Goal: Information Seeking & Learning: Find contact information

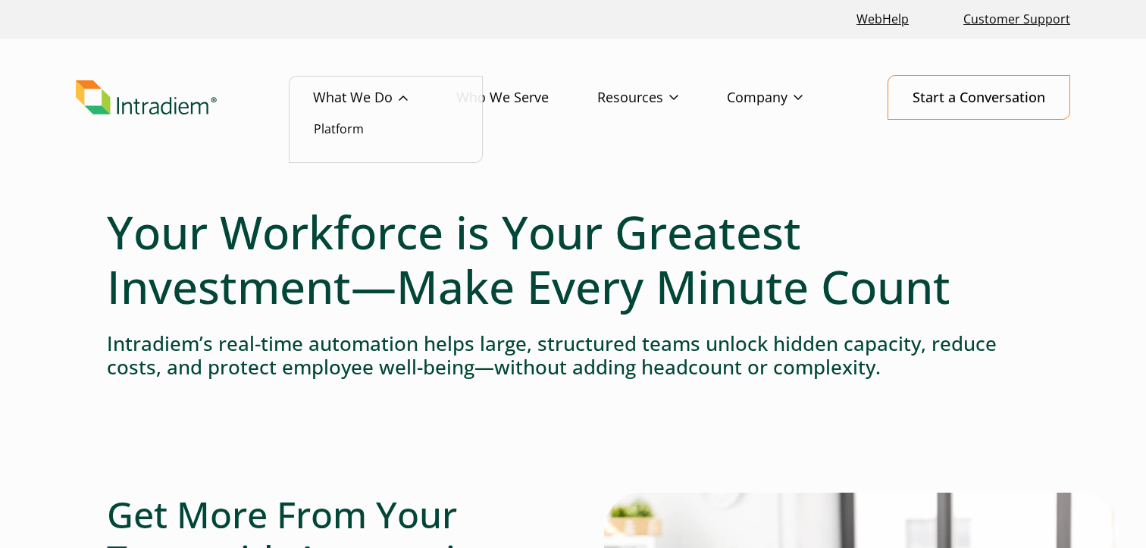
click at [365, 117] on link "What We Do" at bounding box center [384, 98] width 143 height 44
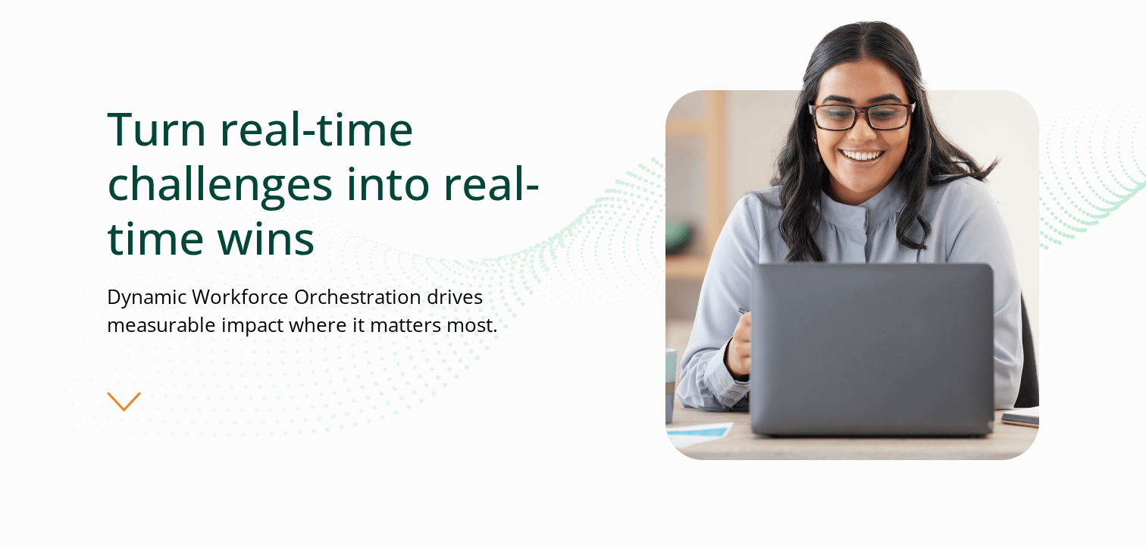
scroll to position [169, 0]
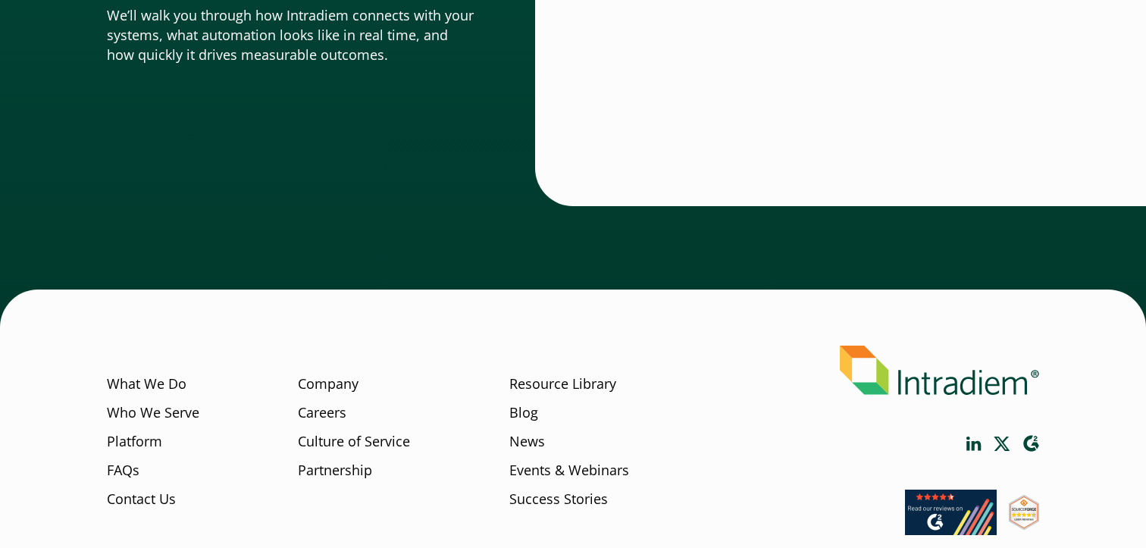
scroll to position [5456, 0]
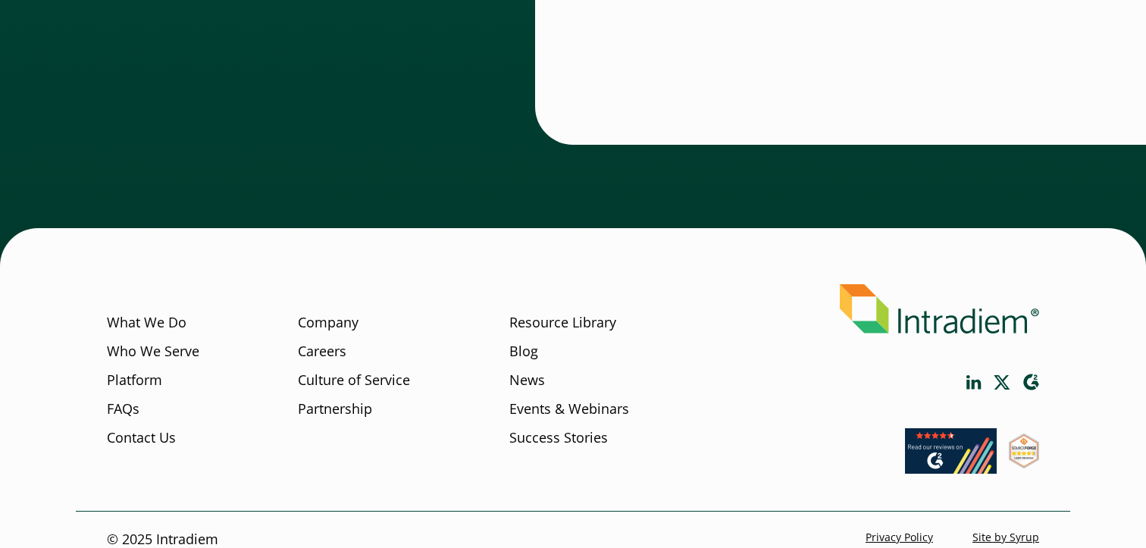
click at [967, 375] on icon "Link opens in a new window" at bounding box center [974, 382] width 14 height 14
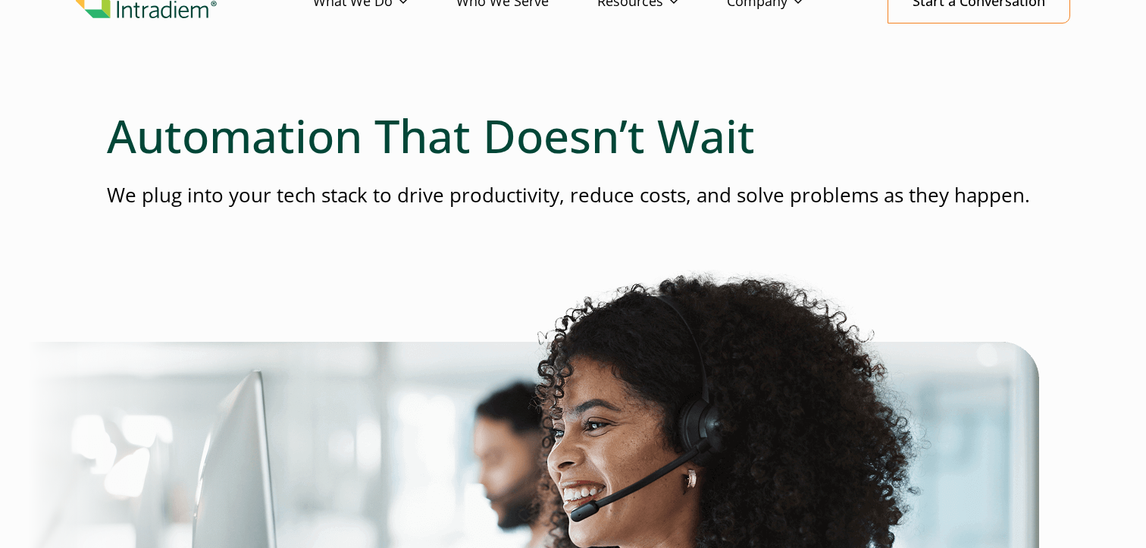
scroll to position [0, 0]
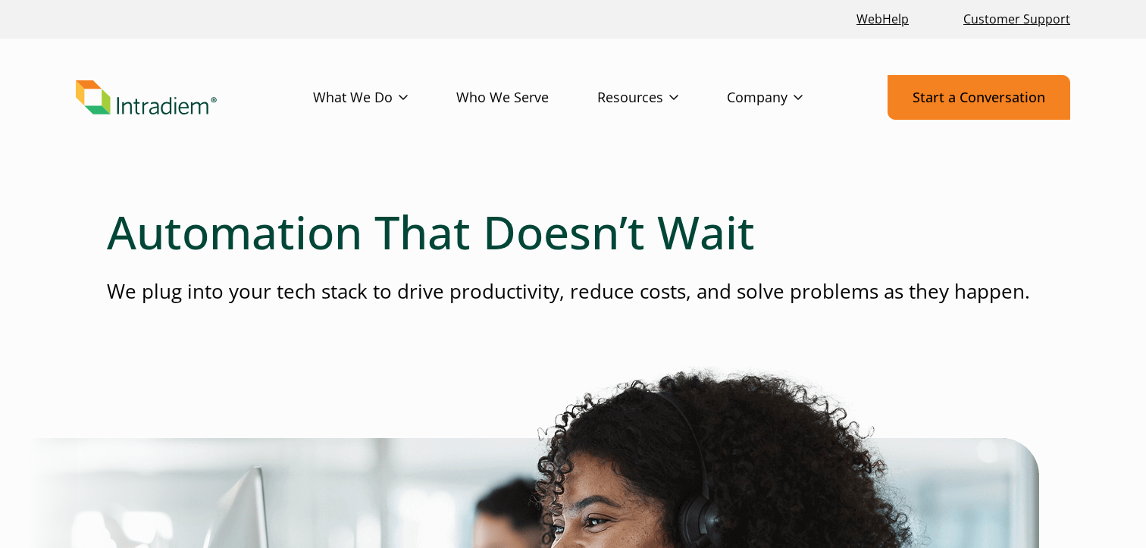
click at [923, 91] on link "Start a Conversation" at bounding box center [979, 97] width 183 height 45
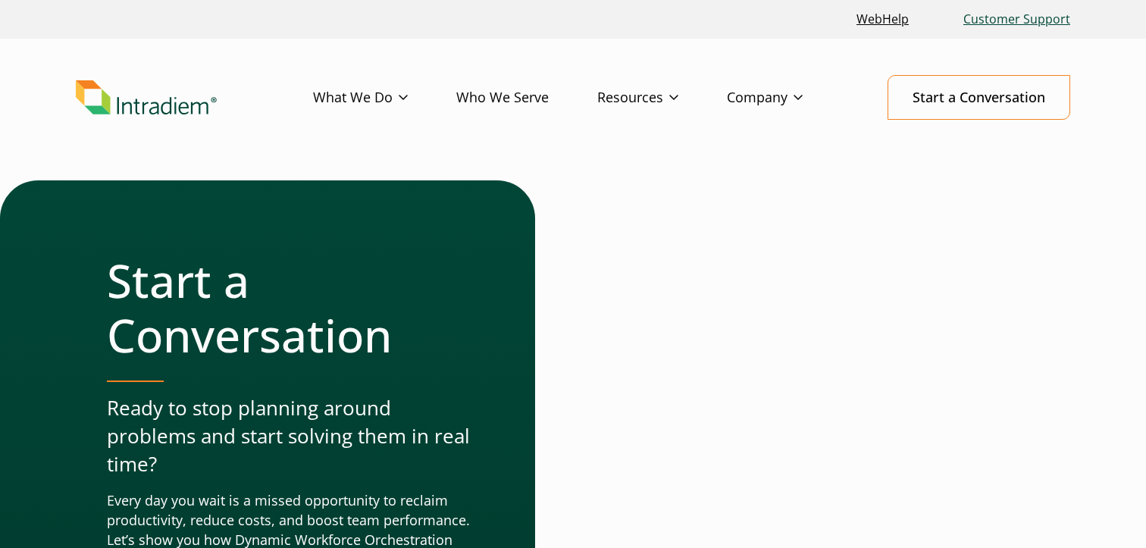
click at [1032, 24] on link "Customer Support" at bounding box center [1016, 19] width 119 height 33
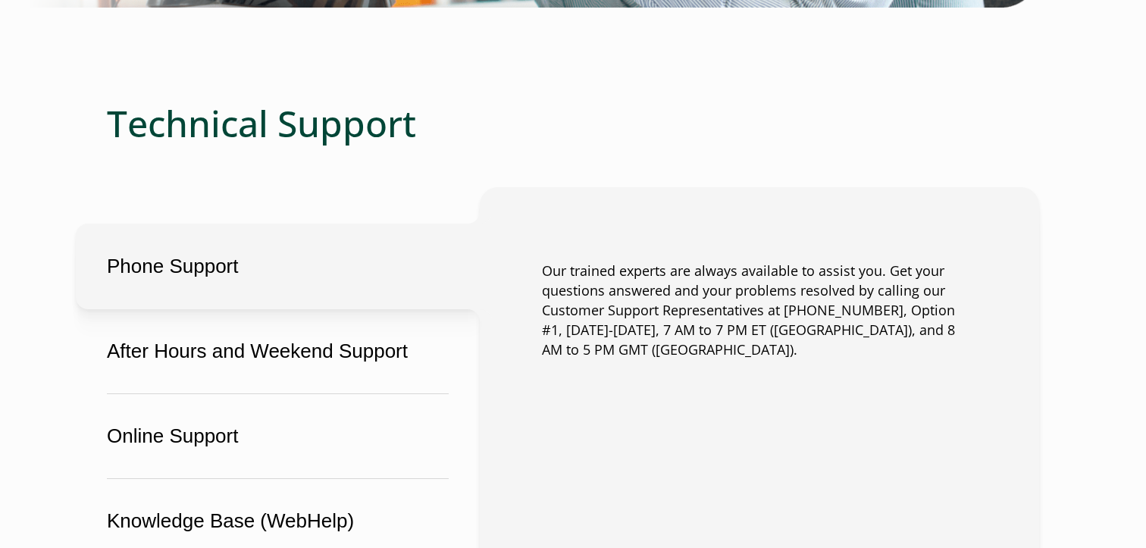
scroll to position [829, 0]
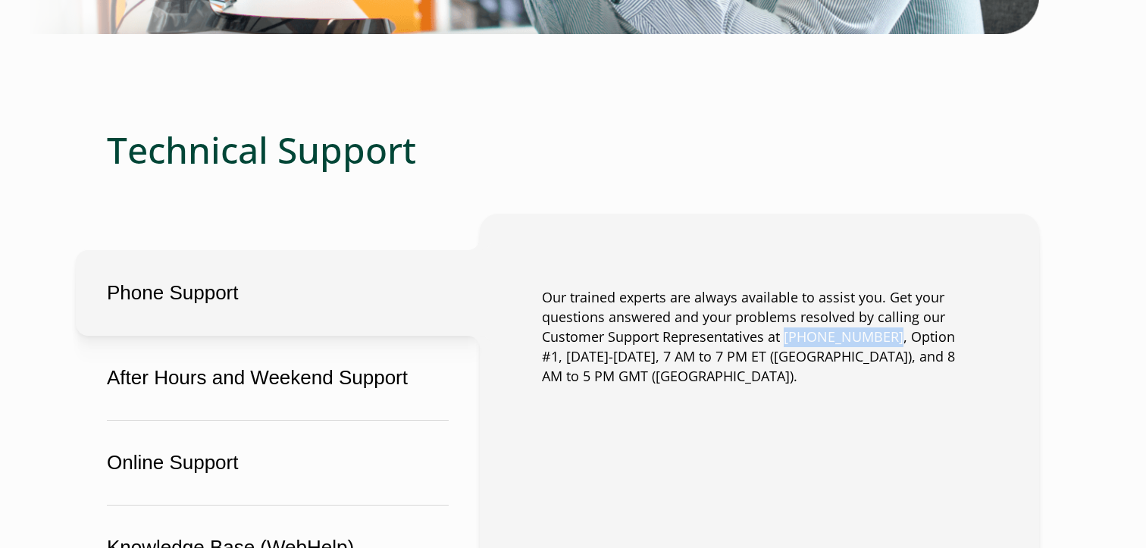
drag, startPoint x: 879, startPoint y: 337, endPoint x: 785, endPoint y: 334, distance: 94.0
click at [785, 334] on p "Our trained experts are always available to assist you. Get your questions answ…" at bounding box center [759, 337] width 435 height 99
click at [710, 348] on p "Our trained experts are always available to assist you. Get your questions answ…" at bounding box center [759, 337] width 435 height 99
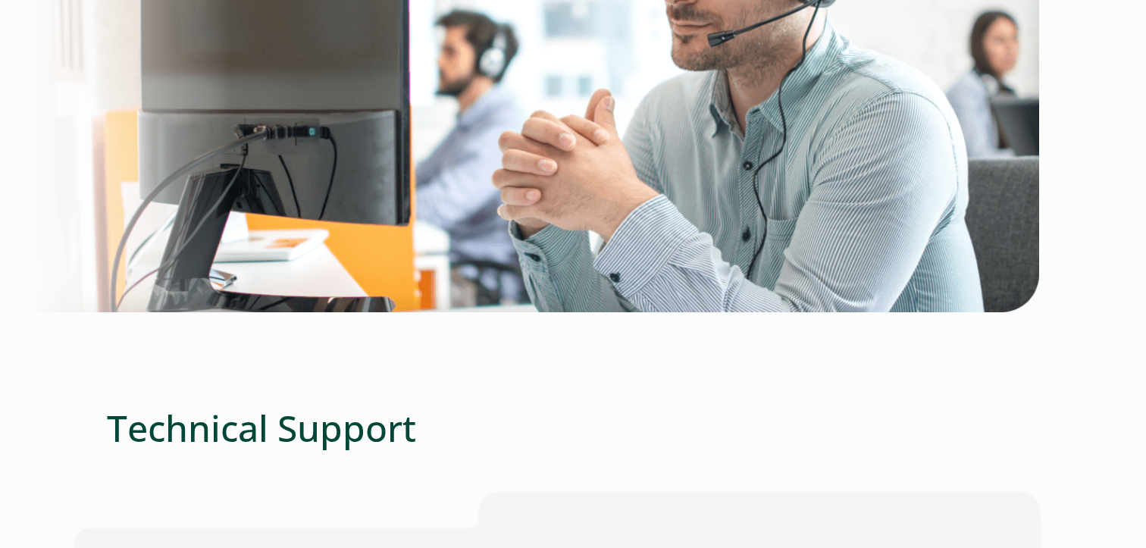
scroll to position [0, 0]
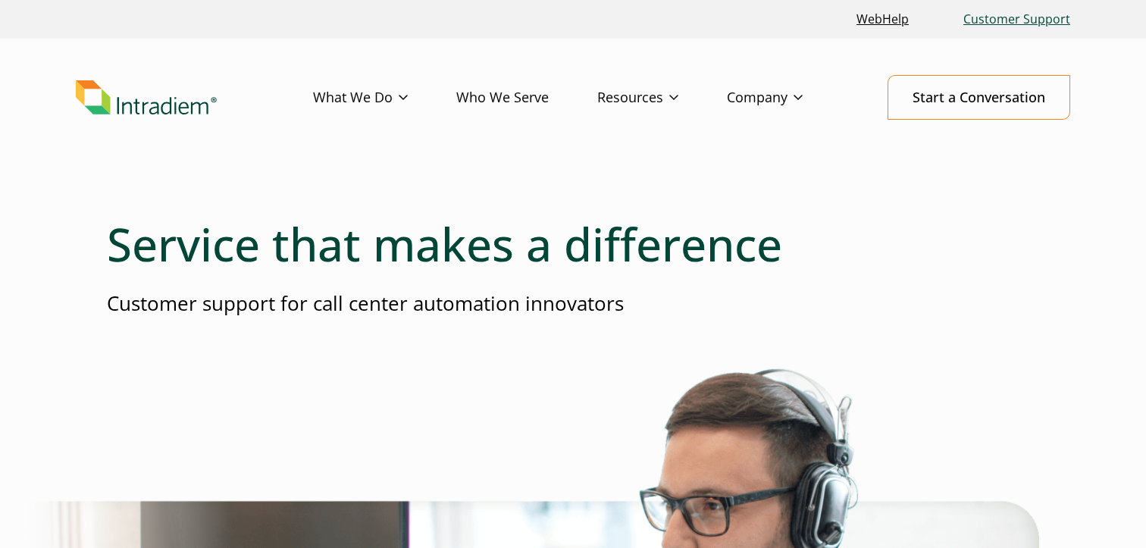
click at [1020, 11] on link "Customer Support" at bounding box center [1016, 19] width 119 height 33
click at [488, 93] on link "Who We Serve" at bounding box center [526, 98] width 141 height 44
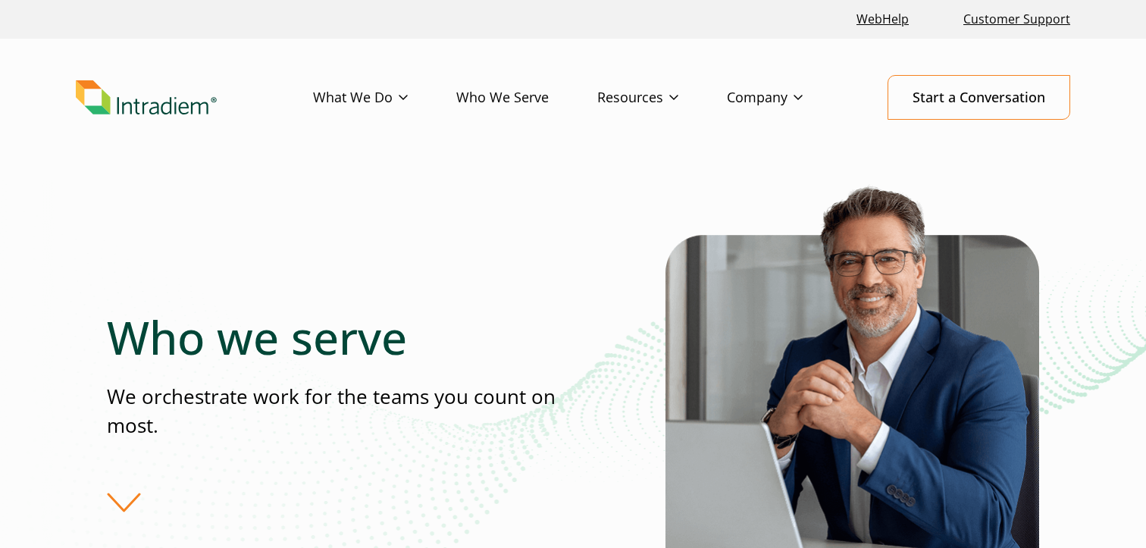
click at [163, 100] on img "Link to homepage of Intradiem" at bounding box center [146, 97] width 141 height 35
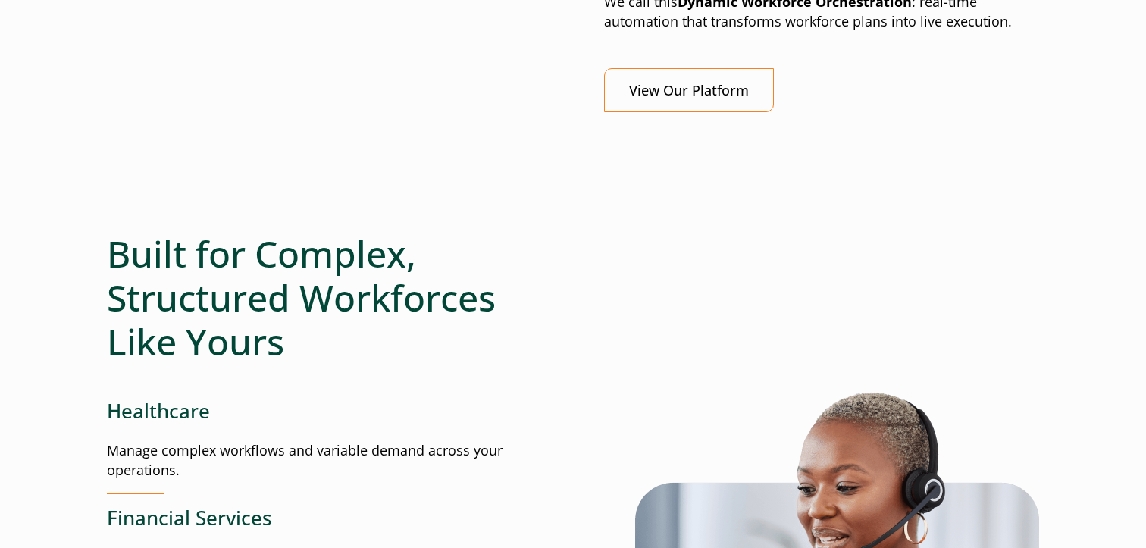
scroll to position [2346, 0]
